Goal: Obtain resource: Download file/media

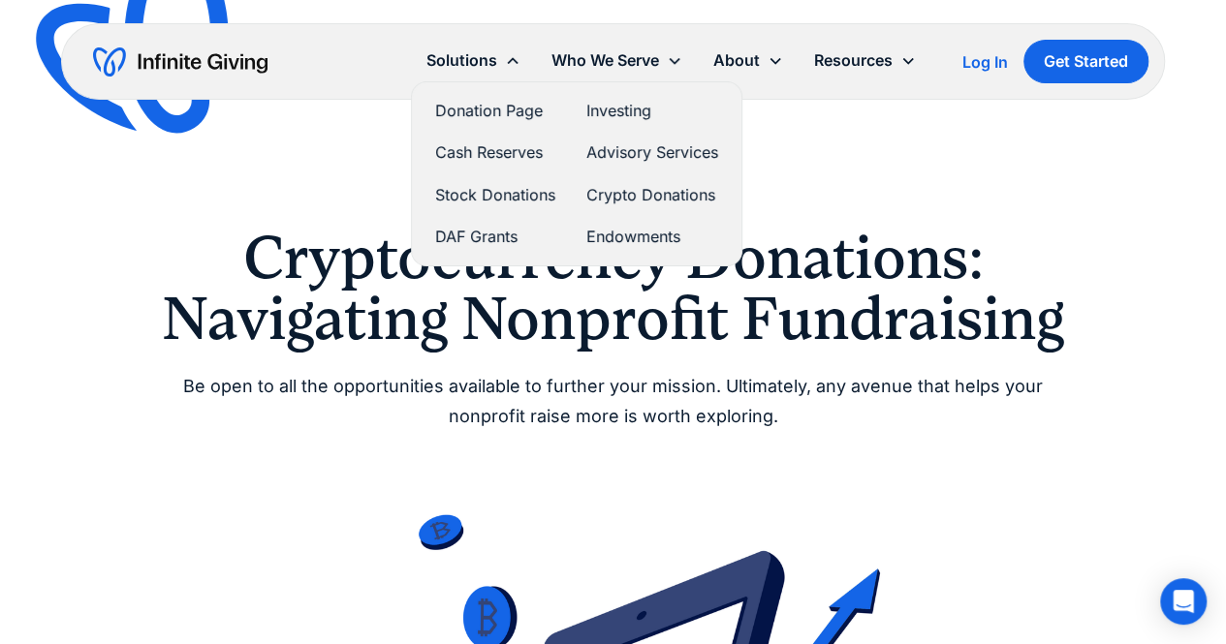
click at [632, 196] on link "Crypto Donations" at bounding box center [652, 195] width 132 height 26
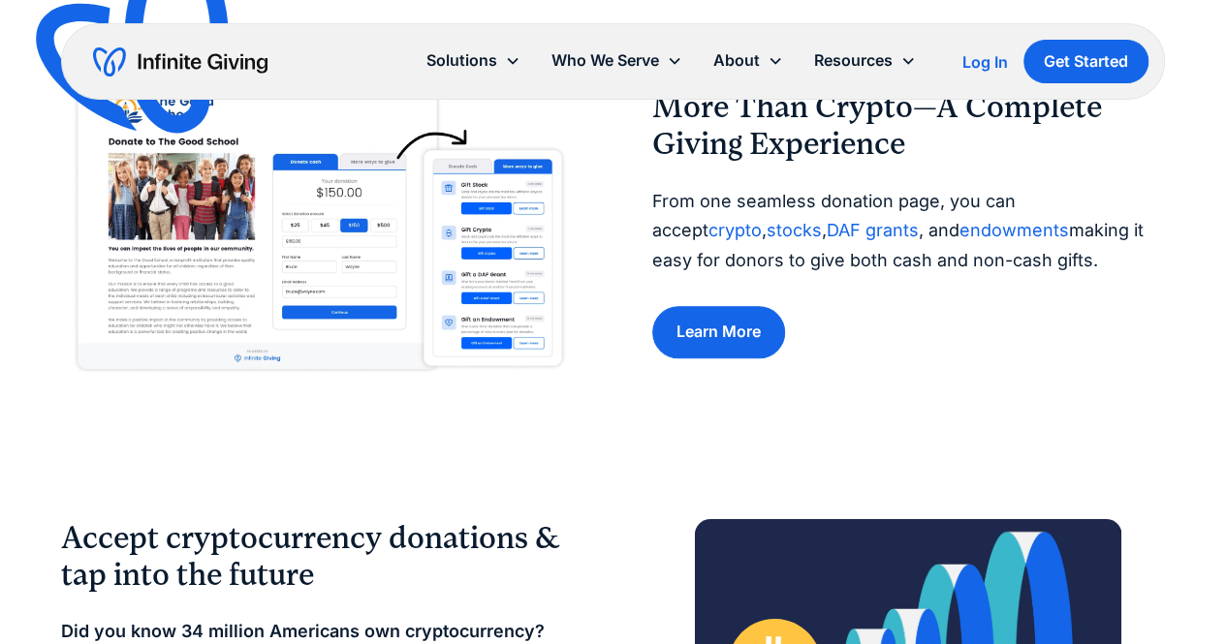
scroll to position [799, 0]
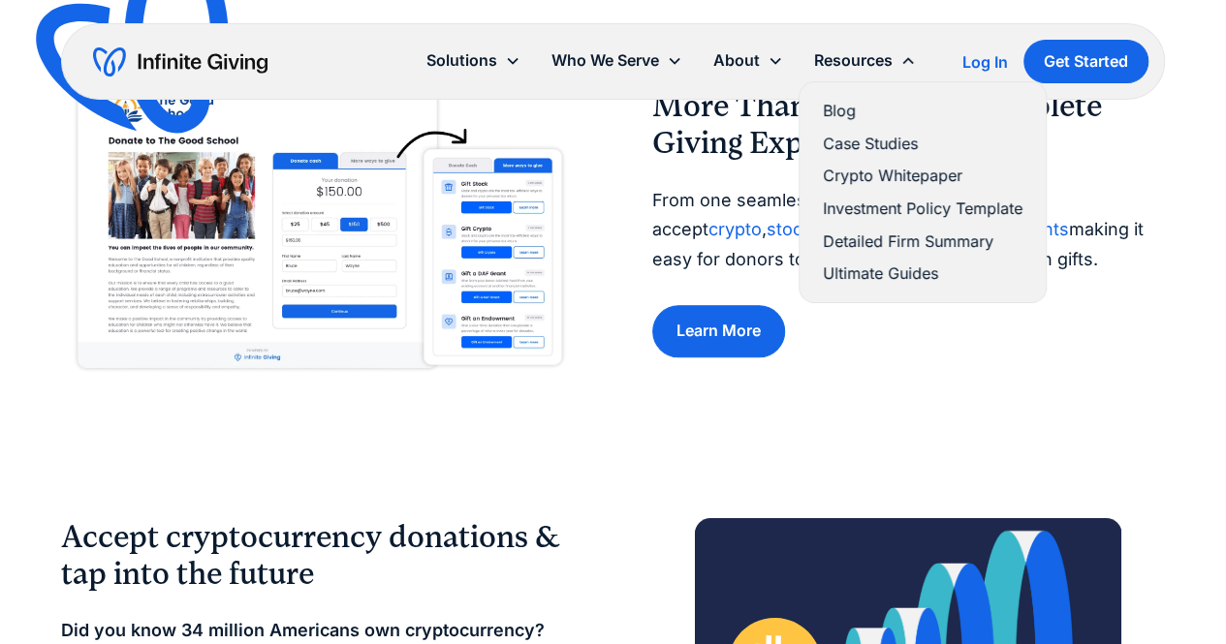
click at [876, 170] on link "Crypto Whitepaper" at bounding box center [923, 176] width 200 height 26
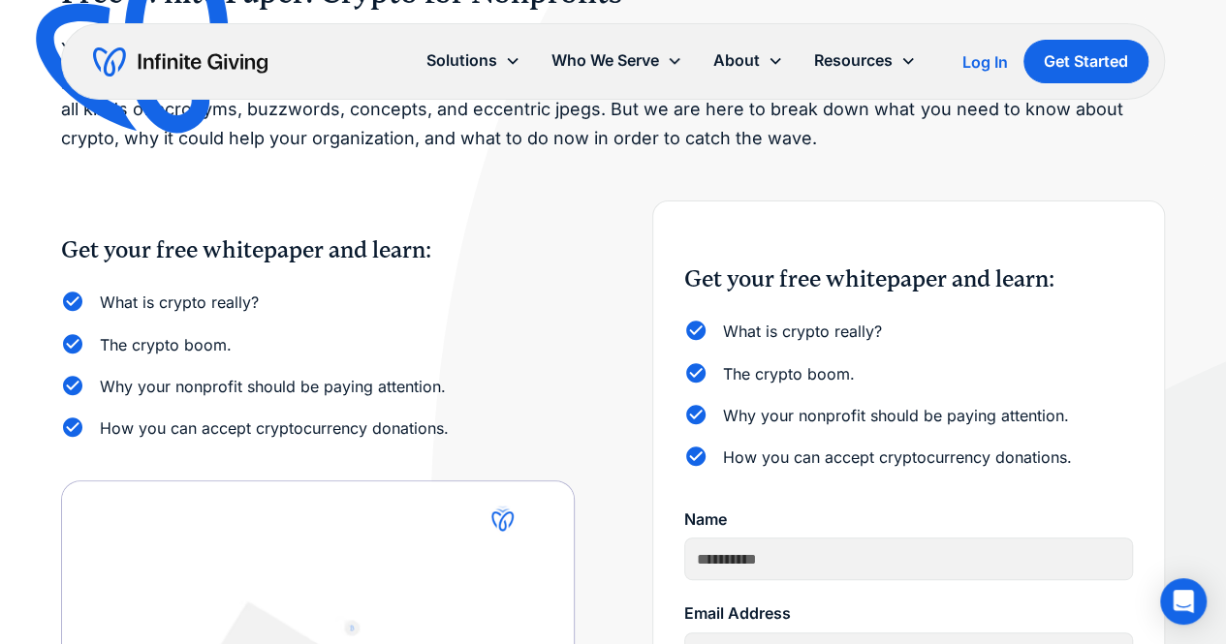
scroll to position [214, 0]
